Goal: Task Accomplishment & Management: Use online tool/utility

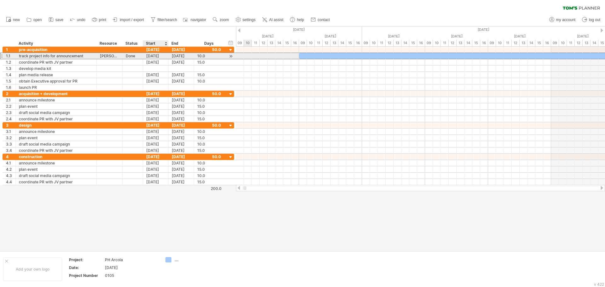
click at [152, 58] on div "[DATE]" at bounding box center [156, 56] width 26 height 6
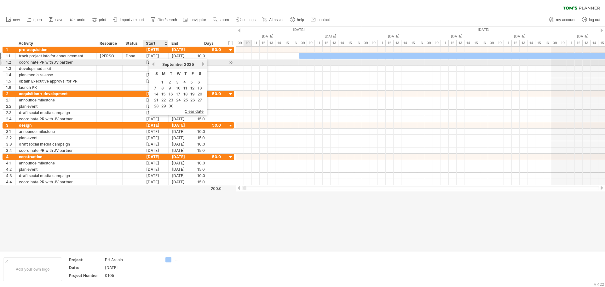
click at [153, 65] on link "previous" at bounding box center [153, 64] width 5 height 5
click at [153, 63] on link "previous" at bounding box center [153, 64] width 5 height 5
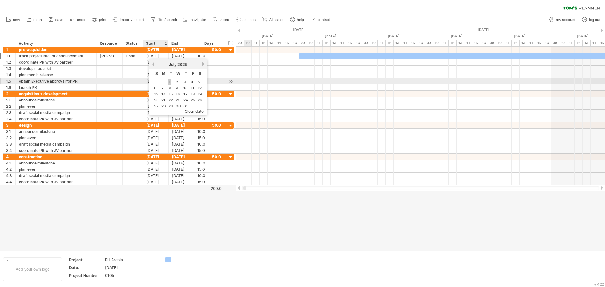
click at [169, 81] on link "1" at bounding box center [169, 82] width 3 height 6
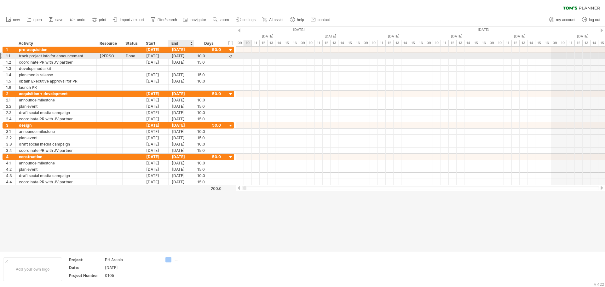
click at [184, 56] on div "[DATE]" at bounding box center [182, 56] width 26 height 6
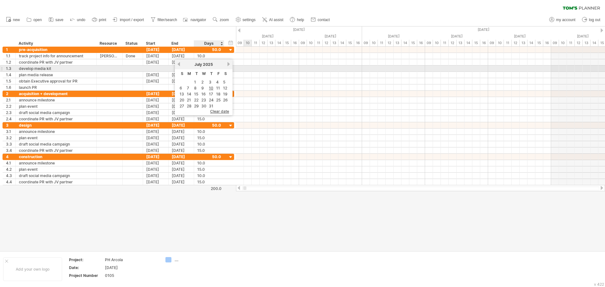
click at [229, 67] on div "previous next [DATE]" at bounding box center [204, 64] width 58 height 10
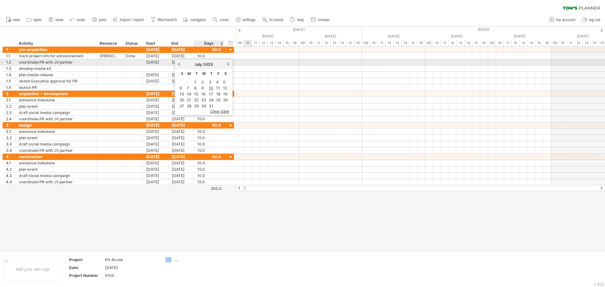
click at [228, 65] on link "next" at bounding box center [228, 64] width 5 height 5
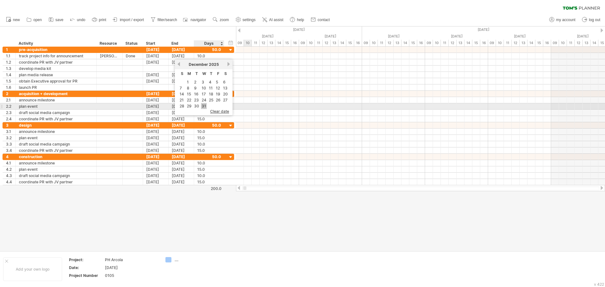
click at [204, 107] on link "31" at bounding box center [204, 106] width 6 height 6
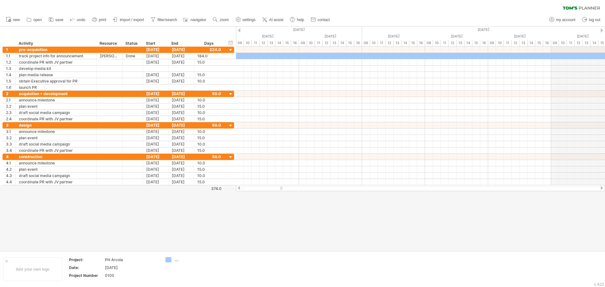
click at [240, 31] on div at bounding box center [239, 30] width 3 height 4
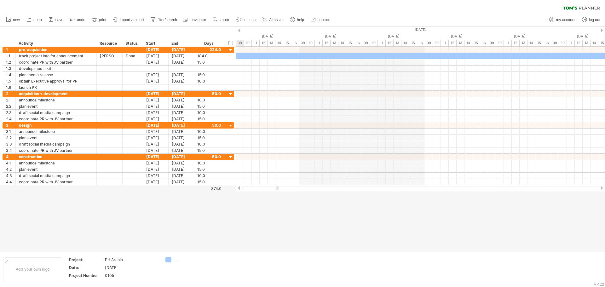
click at [240, 31] on div at bounding box center [239, 30] width 3 height 4
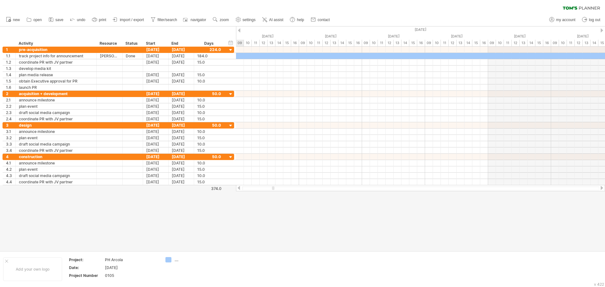
click at [240, 31] on div at bounding box center [239, 30] width 3 height 4
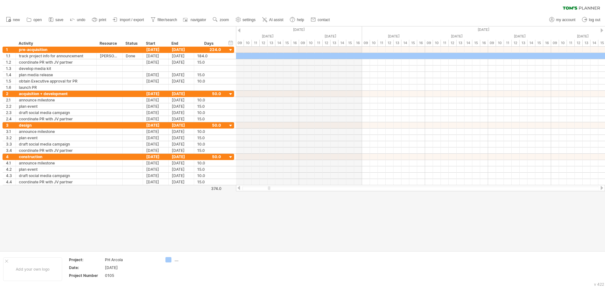
click at [602, 31] on div at bounding box center [602, 30] width 3 height 4
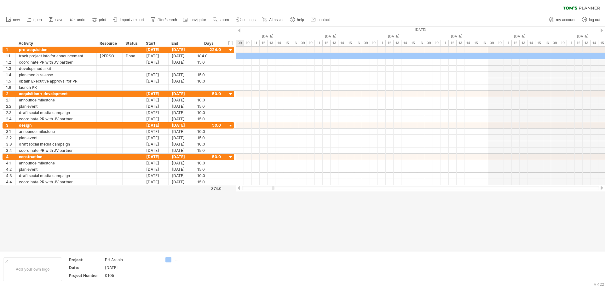
click at [602, 31] on div at bounding box center [602, 30] width 3 height 4
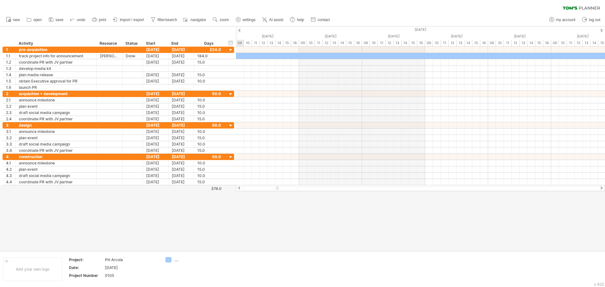
click at [602, 31] on div at bounding box center [602, 30] width 3 height 4
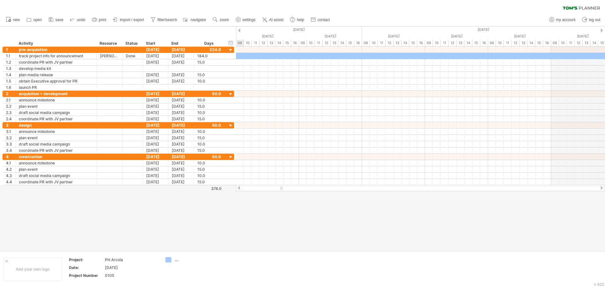
click at [601, 31] on div at bounding box center [602, 30] width 3 height 4
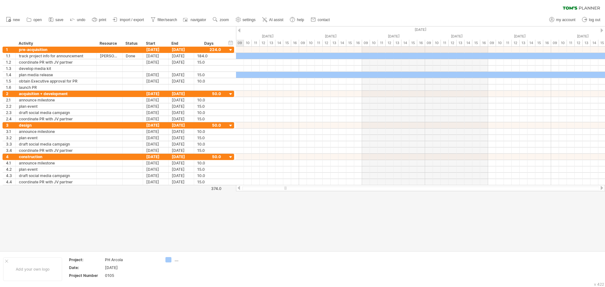
click at [601, 31] on div at bounding box center [602, 30] width 3 height 4
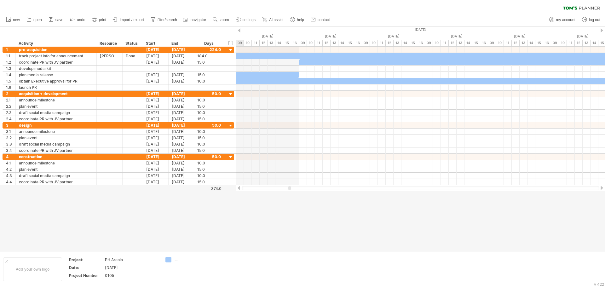
click at [601, 31] on div at bounding box center [602, 30] width 3 height 4
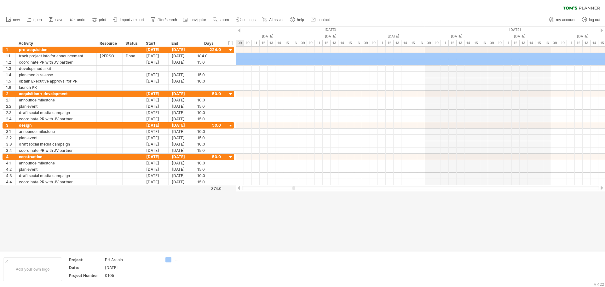
click at [601, 31] on div at bounding box center [602, 30] width 3 height 4
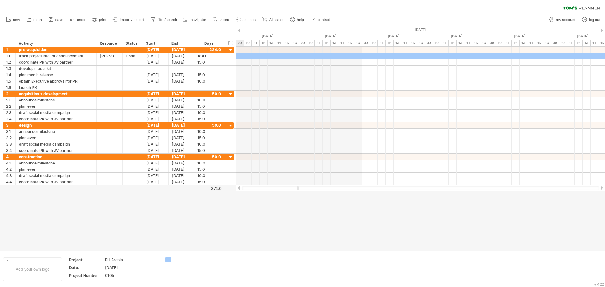
click at [601, 31] on div at bounding box center [602, 30] width 3 height 4
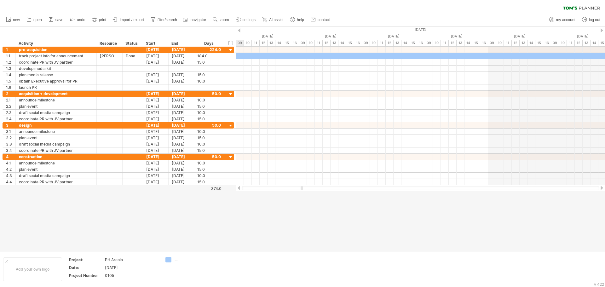
click at [601, 31] on div at bounding box center [602, 30] width 3 height 4
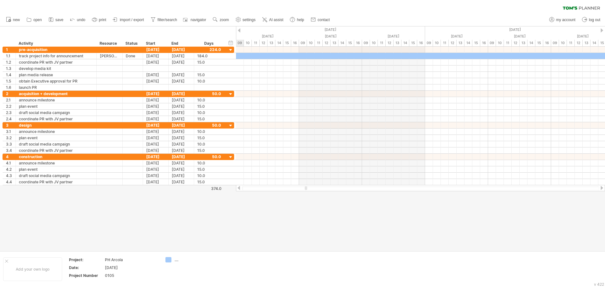
click at [601, 31] on div at bounding box center [602, 30] width 3 height 4
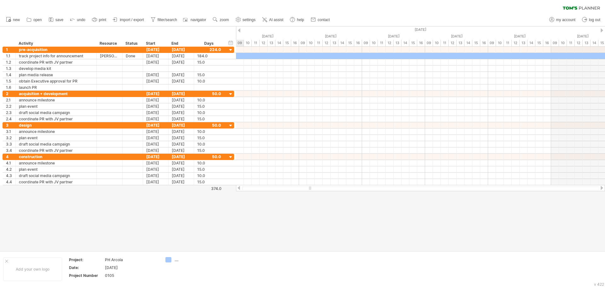
click at [601, 31] on div at bounding box center [602, 30] width 3 height 4
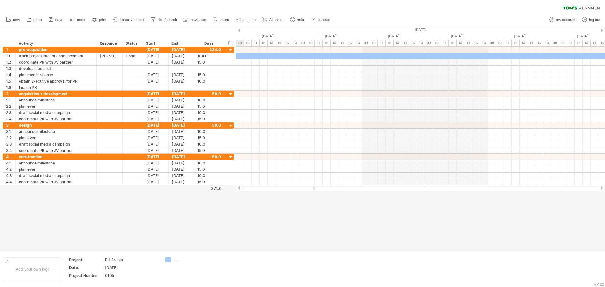
click at [601, 31] on div at bounding box center [602, 30] width 3 height 4
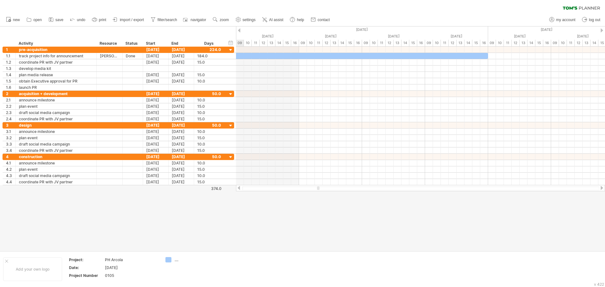
click at [601, 31] on div at bounding box center [602, 30] width 3 height 4
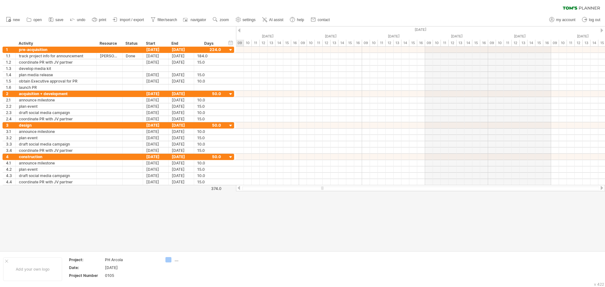
click at [601, 31] on div at bounding box center [602, 30] width 3 height 4
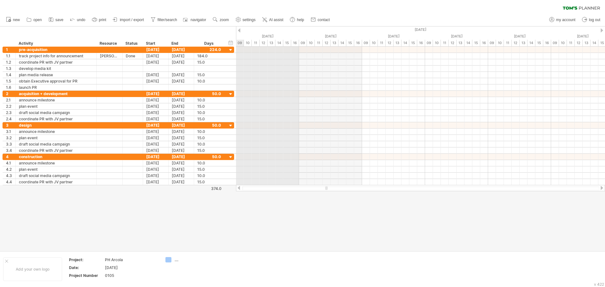
click at [241, 31] on div "[DATE]" at bounding box center [394, 29] width 1577 height 7
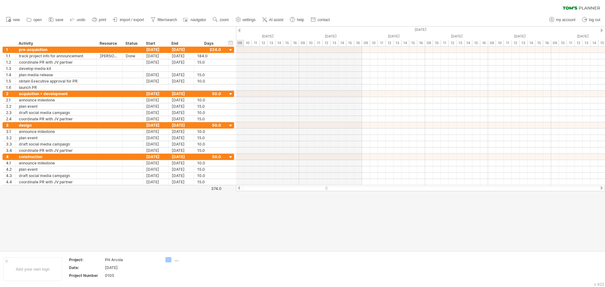
click at [239, 31] on div at bounding box center [239, 30] width 3 height 4
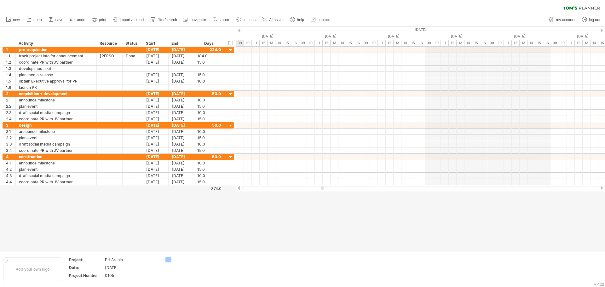
click at [239, 31] on div at bounding box center [239, 30] width 3 height 4
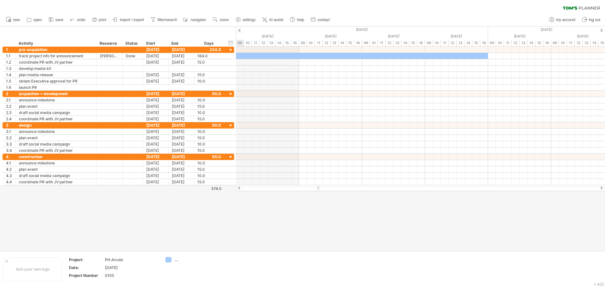
click at [239, 31] on div at bounding box center [239, 30] width 3 height 4
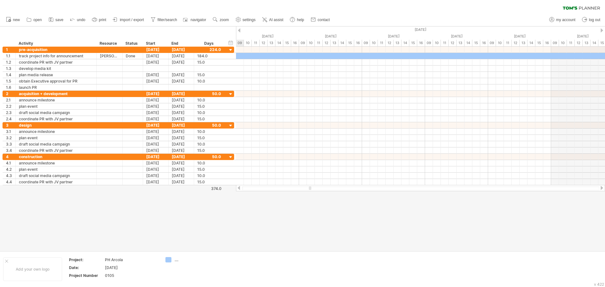
click at [239, 31] on div at bounding box center [239, 30] width 3 height 4
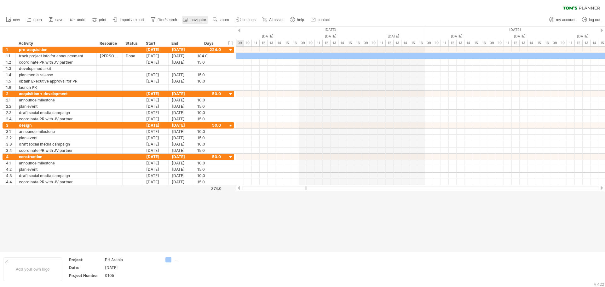
click at [187, 20] on rect at bounding box center [186, 21] width 2 height 2
click at [192, 20] on span "navigator" at bounding box center [198, 20] width 15 height 4
click at [162, 22] on span "filter/search" at bounding box center [168, 20] width 20 height 4
type input "**********"
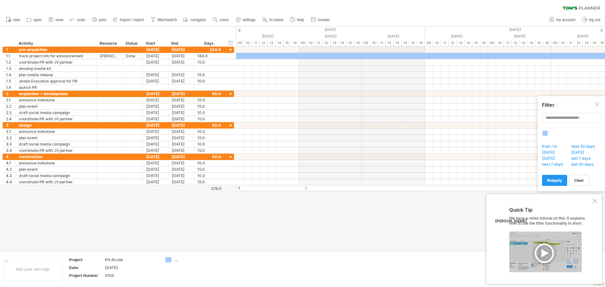
click at [598, 199] on div at bounding box center [595, 201] width 5 height 5
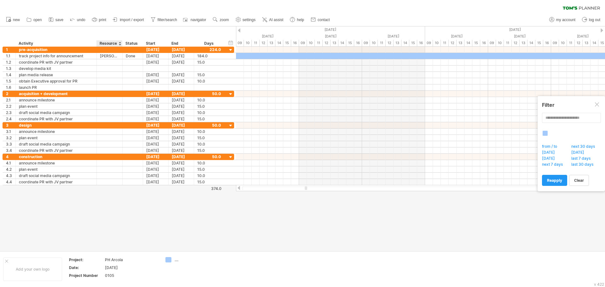
click at [126, 223] on div at bounding box center [302, 138] width 605 height 225
